Goal: Task Accomplishment & Management: Use online tool/utility

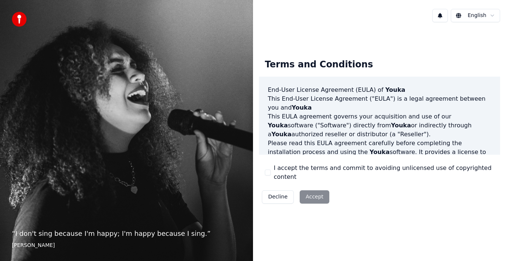
click at [492, 16] on html "“ I don't sing because I'm happy; I'm happy because I sing. ” [PERSON_NAME] [PE…" at bounding box center [253, 130] width 506 height 261
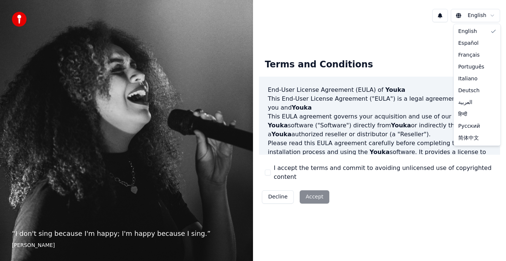
click at [492, 16] on html "“ I don't sing because I'm happy; I'm happy because I sing. ” [PERSON_NAME] [PE…" at bounding box center [253, 130] width 506 height 261
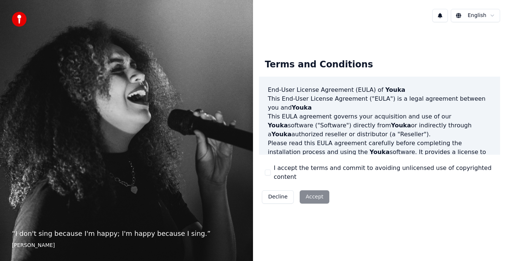
click at [492, 16] on html "“ I don't sing because I'm happy; I'm happy because I sing. ” [PERSON_NAME] [PE…" at bounding box center [253, 130] width 506 height 261
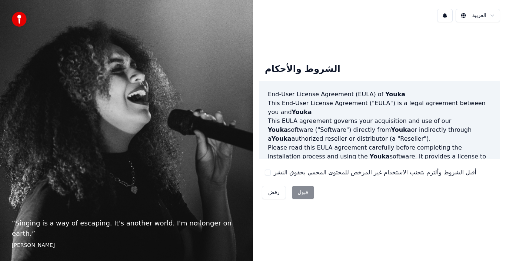
click at [295, 190] on div "رفض قبول" at bounding box center [288, 192] width 58 height 19
click at [268, 172] on button "أقبل الشروط وألتزم بتجنب الاستخدام غير المرخص للمحتوى المحمي بحقوق النشر" at bounding box center [268, 173] width 6 height 6
click at [301, 190] on button "قبول" at bounding box center [303, 192] width 22 height 13
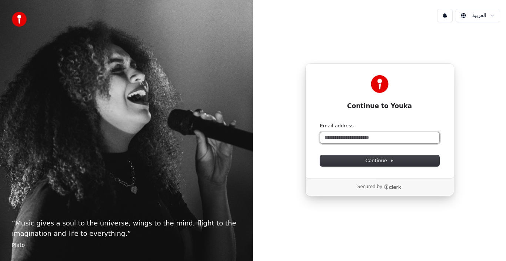
click at [359, 136] on input "Email address" at bounding box center [379, 137] width 119 height 11
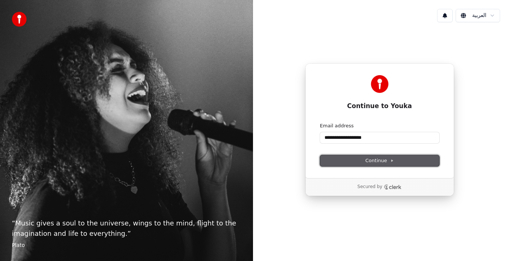
click at [375, 160] on span "Continue" at bounding box center [379, 160] width 28 height 7
type input "**********"
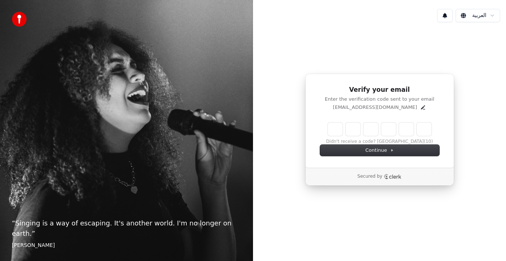
click at [373, 175] on p "Secured by" at bounding box center [370, 177] width 25 height 6
click at [421, 106] on icon "Edit" at bounding box center [423, 107] width 4 height 4
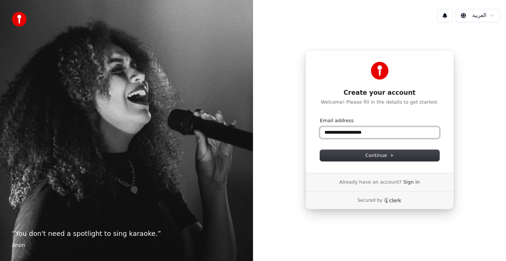
drag, startPoint x: 381, startPoint y: 137, endPoint x: 280, endPoint y: 145, distance: 100.8
click at [280, 145] on div "**********" at bounding box center [379, 129] width 253 height 203
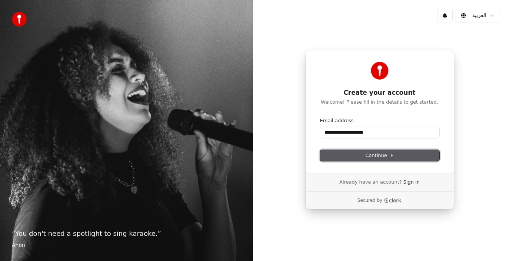
click at [364, 152] on button "Continue" at bounding box center [379, 155] width 119 height 11
type input "**********"
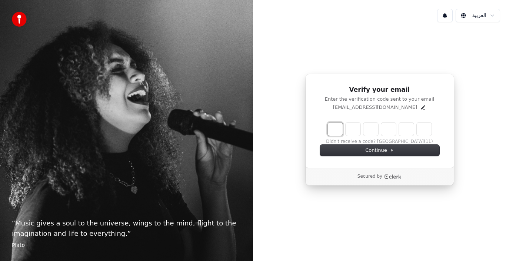
click at [335, 132] on input "Enter verification code" at bounding box center [380, 129] width 104 height 13
type input "******"
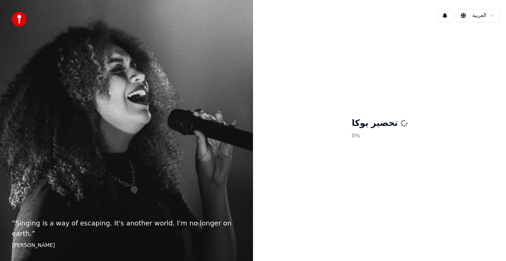
click at [328, 210] on div "تحضير يوكا 0 %" at bounding box center [379, 129] width 253 height 203
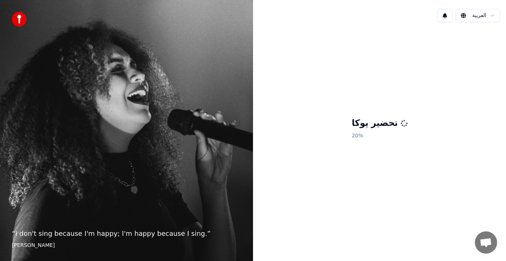
click at [365, 128] on h1 "تحضير يوكا" at bounding box center [380, 123] width 56 height 12
click at [263, 181] on div "تحضير يوكا 23 %" at bounding box center [379, 129] width 253 height 203
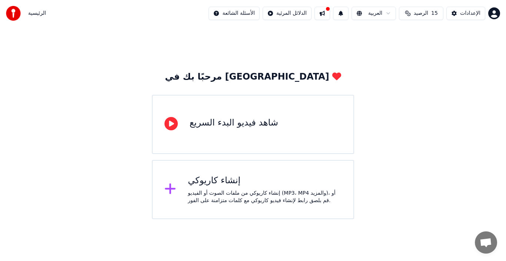
click at [218, 208] on div "إنشاء كاريوكي إنشاء كاريوكي من ملفات الصوت أو الفيديو (MP3، MP4 والمزيد)، أو قم…" at bounding box center [253, 189] width 202 height 59
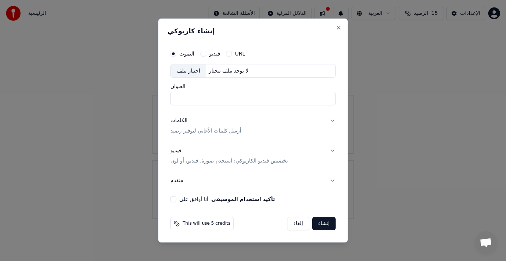
click at [192, 72] on div "اختيار ملف" at bounding box center [188, 70] width 35 height 13
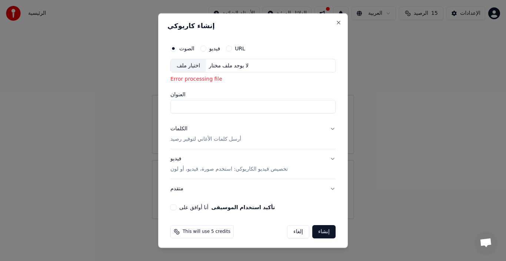
click at [215, 70] on div "اختيار ملف لا يوجد ملف مختار" at bounding box center [252, 66] width 165 height 14
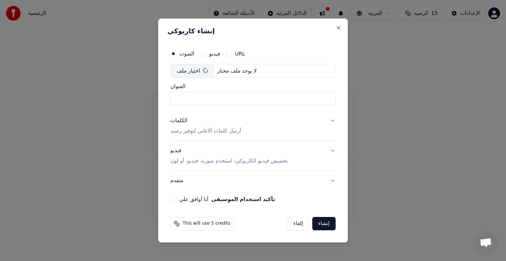
type input "**********"
click at [203, 53] on button "فيديو" at bounding box center [203, 54] width 6 height 6
click at [200, 72] on div "اختيار ملف" at bounding box center [188, 70] width 35 height 13
click at [173, 57] on div "الصوت فيديو URL" at bounding box center [252, 53] width 165 height 15
click at [174, 53] on button "الصوت" at bounding box center [173, 54] width 6 height 6
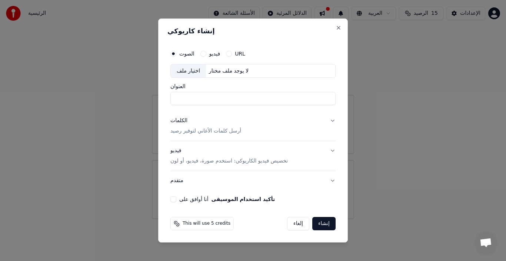
click at [189, 70] on div "اختيار ملف" at bounding box center [188, 70] width 35 height 13
type input "**********"
click at [178, 196] on div "**********" at bounding box center [253, 124] width 171 height 162
click at [175, 200] on button "أنا أوافق على تأكيد استخدام الموسيقى" at bounding box center [173, 199] width 6 height 6
click at [323, 221] on button "إنشاء" at bounding box center [323, 223] width 23 height 13
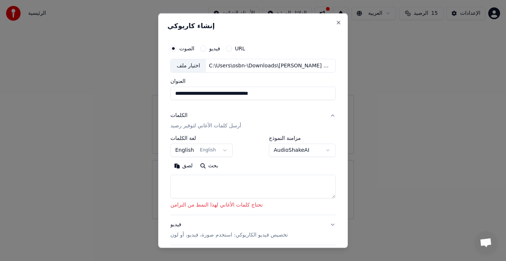
click at [233, 176] on textarea at bounding box center [252, 187] width 165 height 24
click at [196, 186] on textarea at bounding box center [252, 187] width 165 height 24
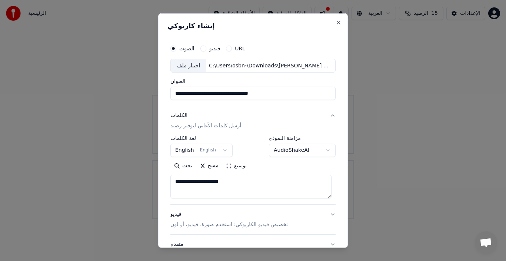
type textarea "**********"
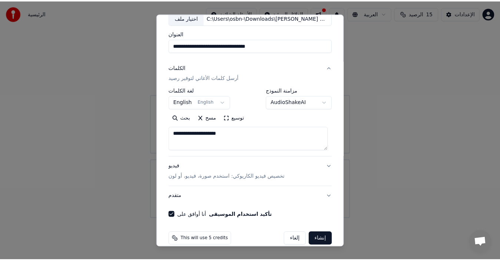
scroll to position [53, 0]
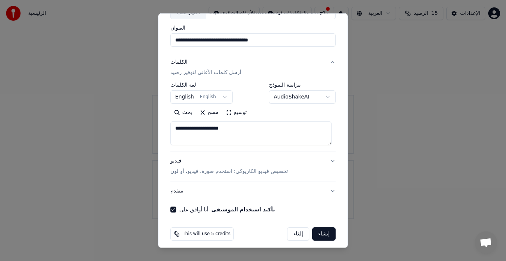
click at [311, 227] on div "This will use 5 credits إلغاء إنشاء" at bounding box center [253, 234] width 171 height 19
click at [317, 230] on button "إنشاء" at bounding box center [323, 234] width 23 height 13
select select "**"
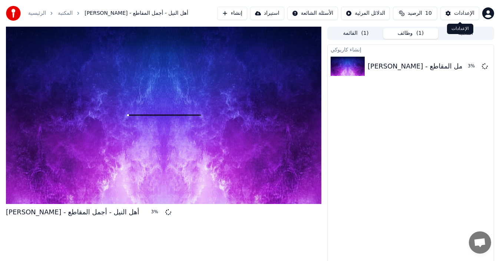
click at [448, 11] on button "الإعدادات" at bounding box center [459, 13] width 39 height 13
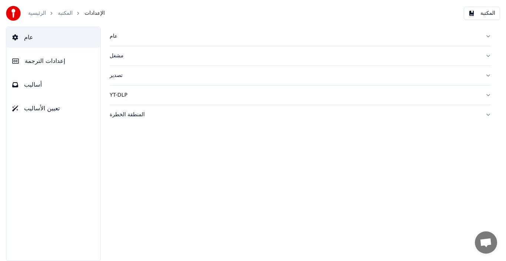
click at [50, 109] on span "تعيين الأساليب" at bounding box center [42, 108] width 36 height 9
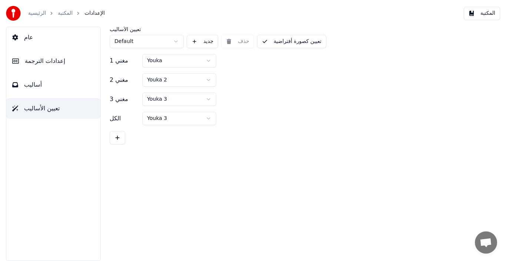
click at [149, 44] on html "الرئيسية المكتبة الإعدادات المكتبة عام إعدادات الترجمة أساليب تعيين الأساليب تع…" at bounding box center [253, 130] width 506 height 261
click at [26, 40] on span "عام" at bounding box center [28, 37] width 9 height 9
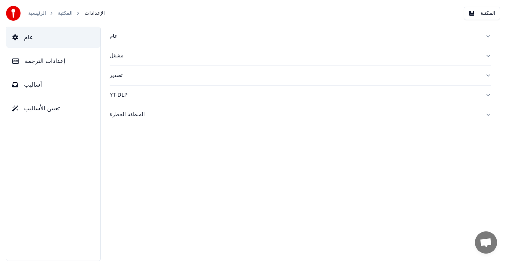
click at [36, 13] on link "الرئيسية" at bounding box center [37, 13] width 18 height 7
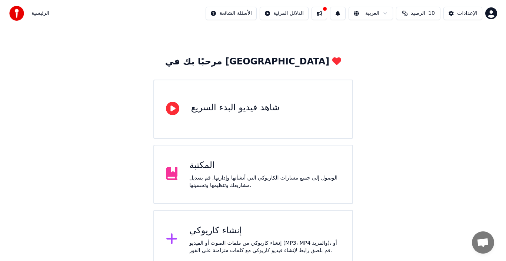
scroll to position [23, 0]
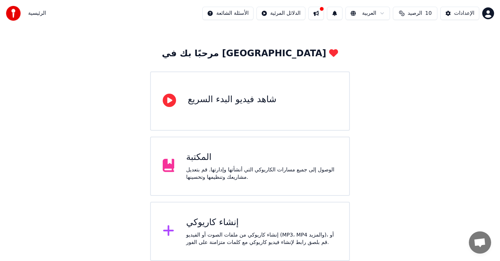
click at [319, 11] on button at bounding box center [316, 13] width 16 height 13
click at [182, 57] on div "مرحبًا بك في يوكا شاهد فيديو البدء السريع المكتبة الوصول إلى جميع مسارات الكاري…" at bounding box center [250, 154] width 200 height 213
click at [230, 234] on div "إنشاء كاريوكي من ملفات الصوت أو الفيديو (MP3، MP4 والمزيد)، أو قم بلصق رابط لإن…" at bounding box center [261, 239] width 151 height 15
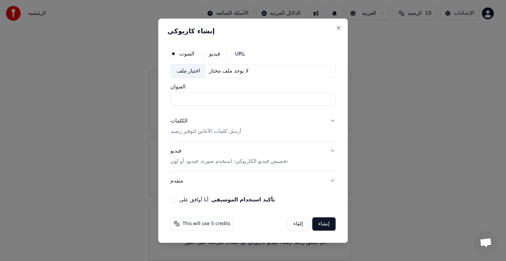
click at [199, 74] on div "اختيار ملف" at bounding box center [188, 70] width 35 height 13
type input "**********"
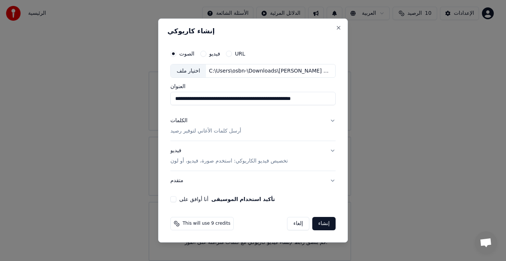
click at [177, 203] on div "**********" at bounding box center [253, 124] width 171 height 162
click at [176, 202] on div "أنا أوافق على تأكيد استخدام الموسيقى" at bounding box center [252, 199] width 165 height 6
click at [174, 201] on button "أنا أوافق على تأكيد استخدام الموسيقى" at bounding box center [173, 199] width 6 height 6
click at [326, 220] on button "إنشاء" at bounding box center [323, 223] width 23 height 13
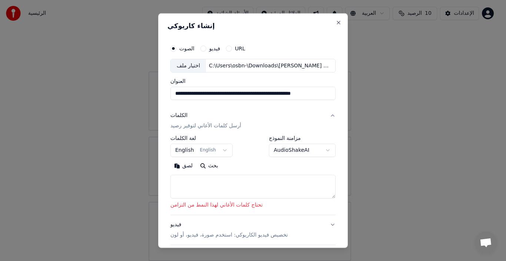
click at [237, 189] on textarea at bounding box center [252, 187] width 165 height 24
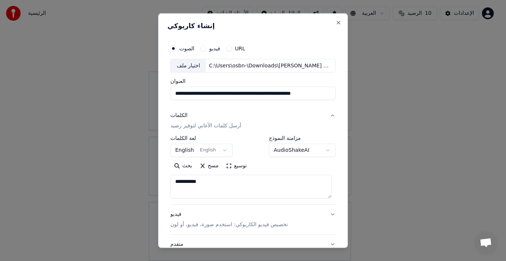
type textarea "*********"
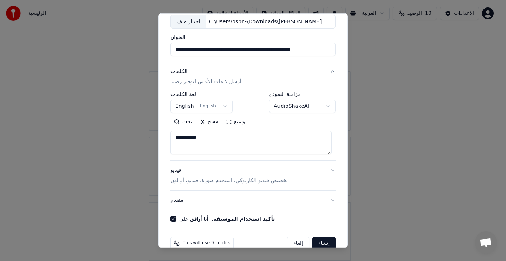
scroll to position [52, 0]
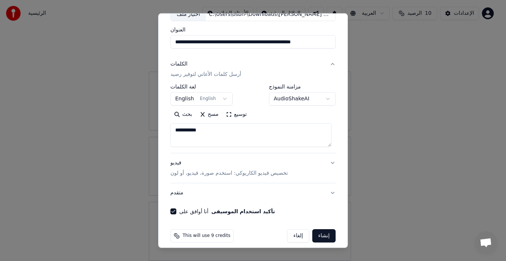
click at [323, 233] on button "إنشاء" at bounding box center [323, 235] width 23 height 13
select select "**"
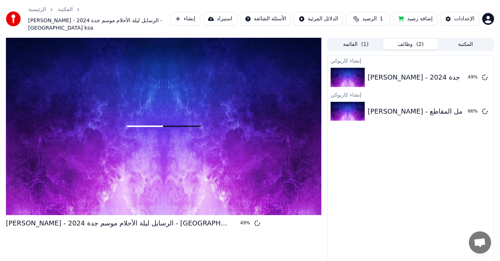
click at [490, 14] on html "الرئيسية المكتبة آمال ماهر - الرسايل ليلة الأحلام موسم جدة 2024 - Benchmark ksa…" at bounding box center [250, 130] width 500 height 261
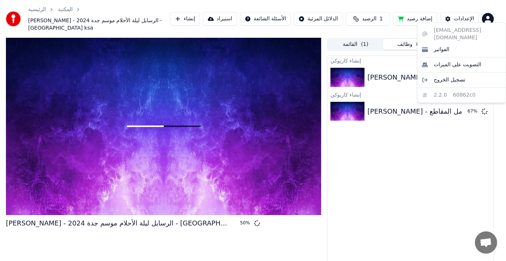
click at [377, 204] on html "الرئيسية المكتبة آمال ماهر - الرسايل ليلة الأحلام موسم جدة 2024 - Benchmark ksa…" at bounding box center [253, 130] width 506 height 261
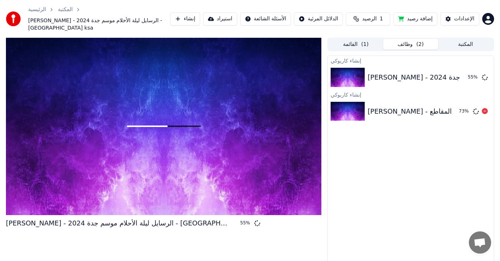
click at [412, 107] on div "محمد الزيلعي - أهل النيل - أجمل المقاطع" at bounding box center [434, 111] width 133 height 10
click at [408, 73] on div "آمال ماهر - الرسايل ليلة الأحلام موسم جدة 2024 - Benchmark ksa" at bounding box center [497, 77] width 258 height 10
click at [379, 90] on div "إنشاء كاريوكي" at bounding box center [411, 94] width 166 height 9
click at [418, 174] on div "إنشاء كاريوكي آمال ماهر - الرسايل ليلة الأحلام موسم جدة 2024 - Benchmark ksa 62…" at bounding box center [410, 167] width 167 height 222
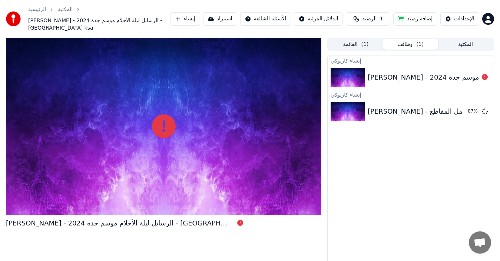
click at [204, 104] on div at bounding box center [163, 127] width 315 height 178
click at [204, 113] on div at bounding box center [163, 127] width 315 height 178
click at [178, 117] on div at bounding box center [163, 127] width 315 height 178
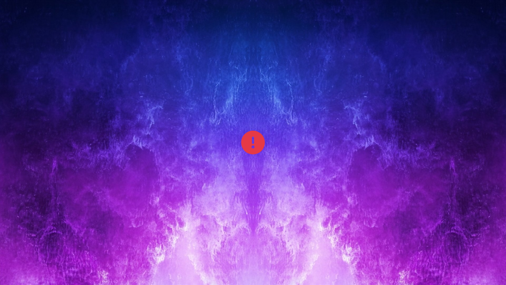
click at [439, 84] on div at bounding box center [253, 142] width 506 height 285
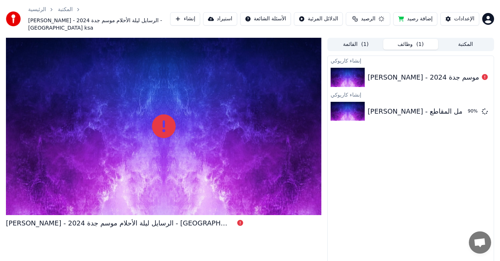
click at [474, 78] on div "آمال ماهر - الرسايل ليلة الأحلام موسم جدة 2024 - Benchmark ksa" at bounding box center [411, 77] width 166 height 25
click at [422, 72] on div "آمال ماهر - الرسايل ليلة الأحلام موسم جدة 2024 - Benchmark ksa" at bounding box center [497, 77] width 258 height 10
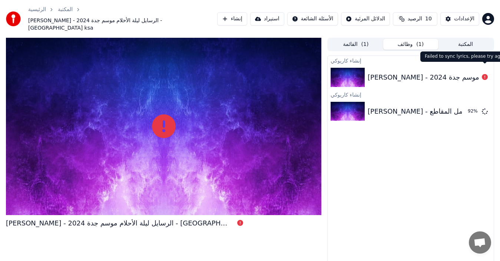
click at [485, 74] on icon at bounding box center [485, 77] width 6 height 6
click at [364, 73] on img at bounding box center [348, 77] width 34 height 19
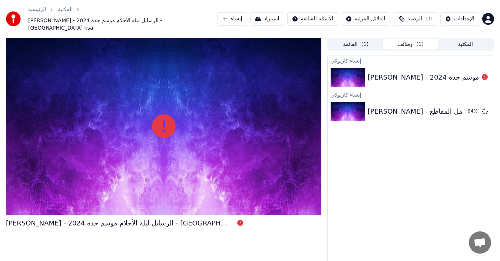
click at [364, 73] on img at bounding box center [348, 77] width 34 height 19
click at [370, 39] on button "القائمة ( 1 )" at bounding box center [355, 44] width 55 height 11
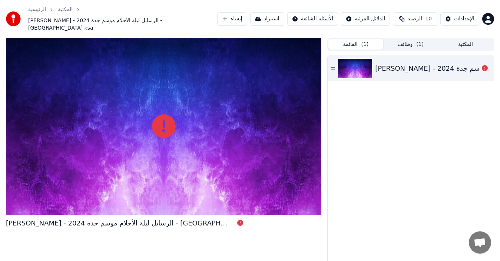
click at [331, 66] on icon at bounding box center [333, 68] width 4 height 5
click at [331, 67] on icon at bounding box center [333, 68] width 4 height 2
click at [407, 39] on button "وظائف ( 1 )" at bounding box center [410, 44] width 55 height 11
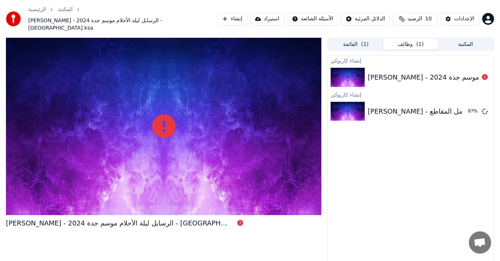
click at [407, 39] on button "وظائف ( 1 )" at bounding box center [410, 44] width 55 height 11
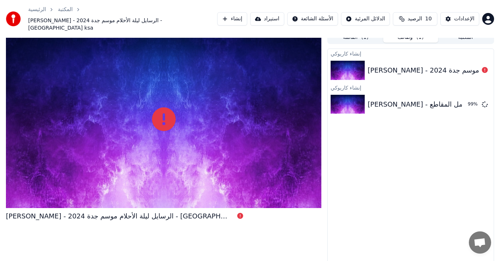
scroll to position [9, 0]
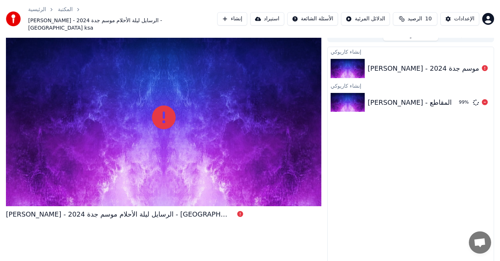
click at [381, 97] on div "محمد الزيلعي - أهل النيل - أجمل المقاطع" at bounding box center [434, 102] width 133 height 10
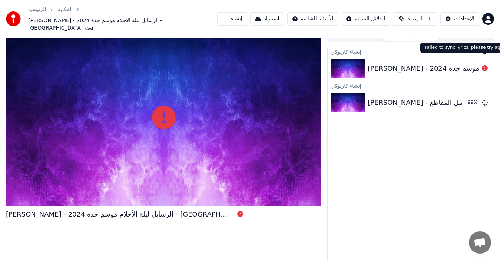
click at [485, 65] on icon at bounding box center [485, 68] width 6 height 6
click at [457, 63] on div "آمال ماهر - الرسايل ليلة الأحلام موسم جدة 2024 - Benchmark ksa" at bounding box center [497, 68] width 258 height 10
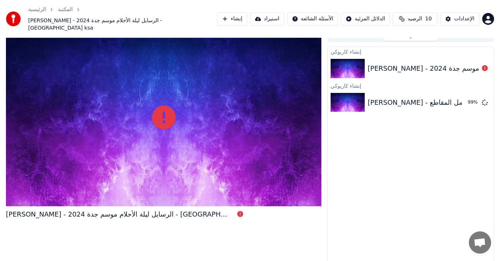
click at [457, 63] on div "آمال ماهر - الرسايل ليلة الأحلام موسم جدة 2024 - Benchmark ksa" at bounding box center [497, 68] width 258 height 10
drag, startPoint x: 457, startPoint y: 61, endPoint x: 398, endPoint y: 62, distance: 58.9
click at [398, 63] on div "آمال ماهر - الرسايل ليلة الأحلام موسم جدة 2024 - Benchmark ksa" at bounding box center [497, 68] width 258 height 10
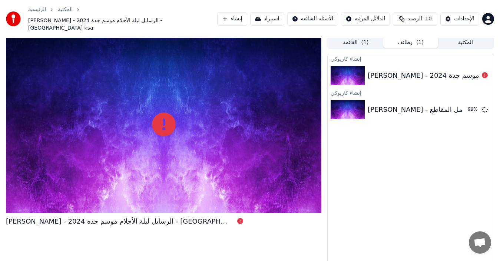
scroll to position [0, 0]
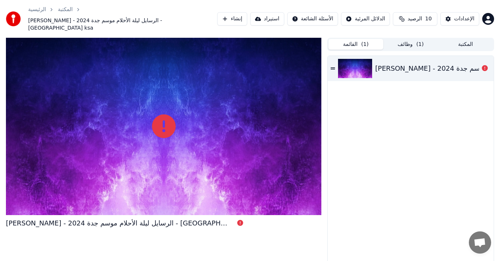
click at [358, 39] on button "القائمة ( 1 )" at bounding box center [355, 44] width 55 height 11
click at [334, 66] on icon at bounding box center [333, 68] width 4 height 5
click at [415, 39] on button "وظائف ( 1 )" at bounding box center [410, 44] width 55 height 11
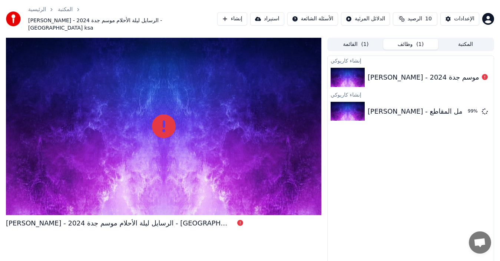
click at [422, 99] on div "محمد الزيلعي - أهل النيل - أجمل المقاطع 99 %" at bounding box center [411, 111] width 166 height 25
click at [396, 106] on div "محمد الزيلعي - أهل النيل - أجمل المقاطع" at bounding box center [434, 111] width 133 height 10
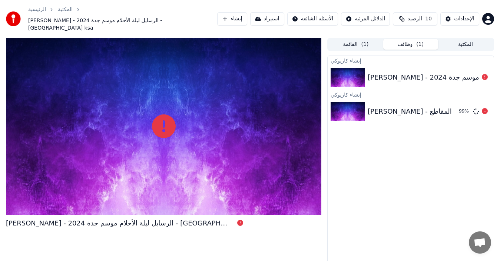
click at [396, 106] on div "محمد الزيلعي - أهل النيل - أجمل المقاطع" at bounding box center [434, 111] width 133 height 10
click at [461, 40] on button "المكتبة" at bounding box center [465, 44] width 55 height 11
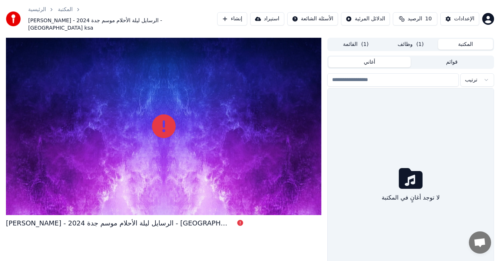
click at [395, 39] on button "وظائف ( 1 )" at bounding box center [410, 44] width 55 height 11
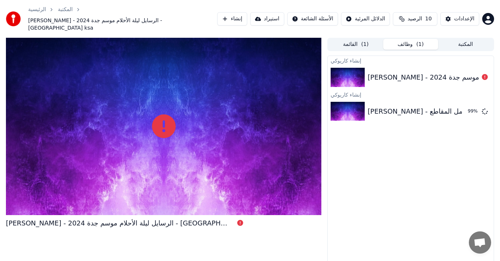
click at [395, 39] on button "وظائف ( 1 )" at bounding box center [410, 44] width 55 height 11
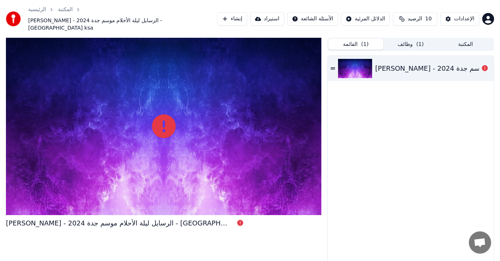
click at [366, 41] on span "( 1 )" at bounding box center [364, 44] width 7 height 7
click at [410, 39] on button "وظائف ( 1 )" at bounding box center [410, 44] width 55 height 11
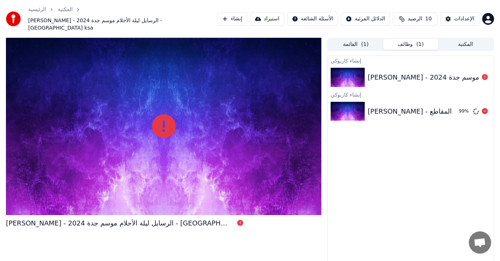
click at [439, 106] on div "محمد الزيلعي - أهل النيل - أجمل المقاطع" at bounding box center [434, 111] width 133 height 10
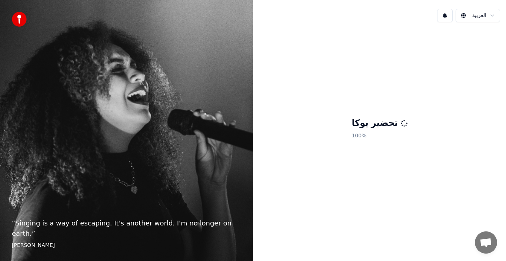
click at [371, 122] on h1 "تحضير يوكا" at bounding box center [380, 123] width 56 height 12
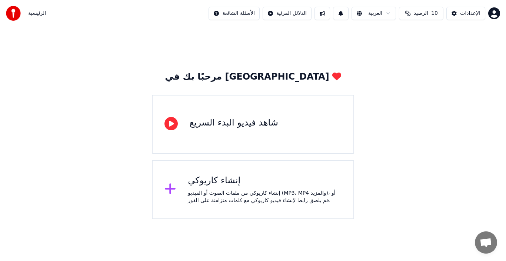
click at [496, 11] on html "الرئيسية الأسئلة الشائعة الدلائل المرئية العربية الرصيد 10 الإعدادات مرحبًا بك …" at bounding box center [253, 109] width 506 height 219
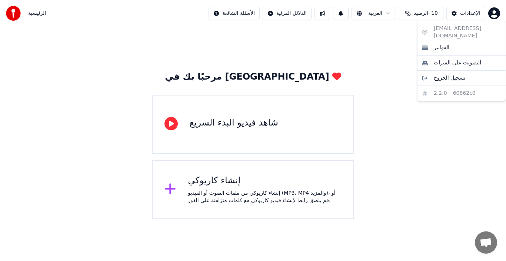
click at [301, 10] on html "الرئيسية الأسئلة الشائعة الدلائل المرئية العربية الرصيد 10 الإعدادات مرحبًا بك …" at bounding box center [253, 109] width 506 height 219
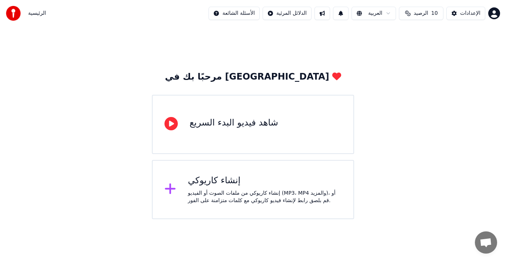
click at [301, 10] on html "الرئيسية الأسئلة الشائعة الدلائل المرئية العربية الرصيد 10 الإعدادات مرحبًا بك …" at bounding box center [253, 109] width 506 height 219
click at [211, 59] on html "الرئيسية الأسئلة الشائعة الدلائل المرئية العربية الرصيد 10 الإعدادات مرحبًا بك …" at bounding box center [253, 109] width 506 height 219
